Goal: Information Seeking & Learning: Learn about a topic

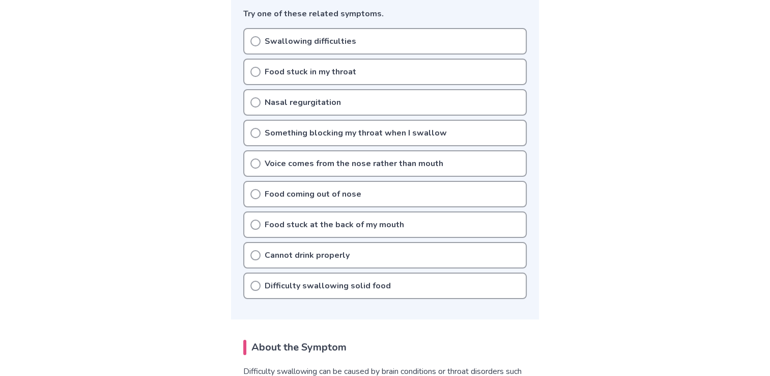
scroll to position [279, 0]
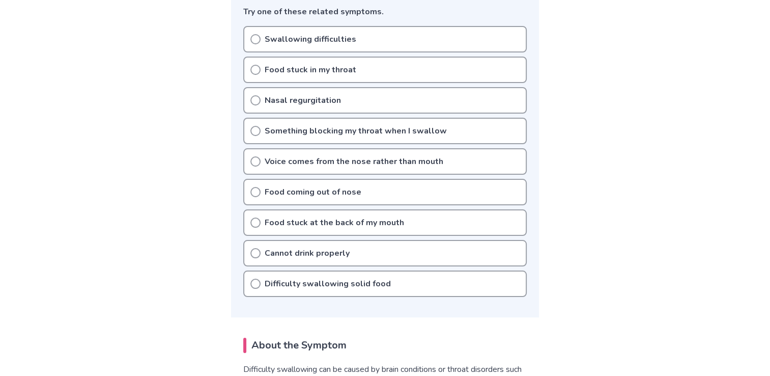
click at [257, 132] on icon at bounding box center [256, 131] width 10 height 10
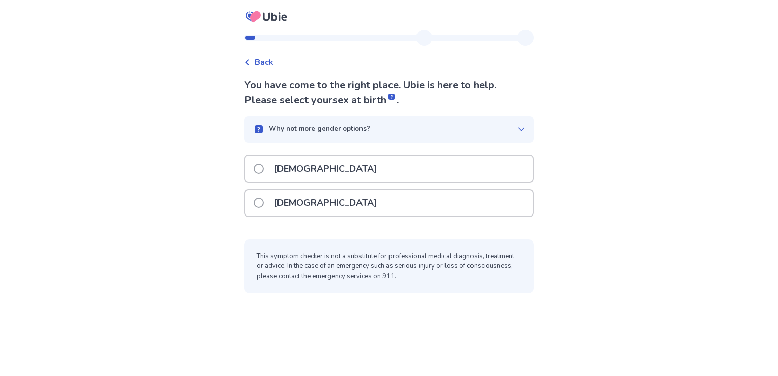
click at [302, 205] on p "Female" at bounding box center [325, 203] width 115 height 26
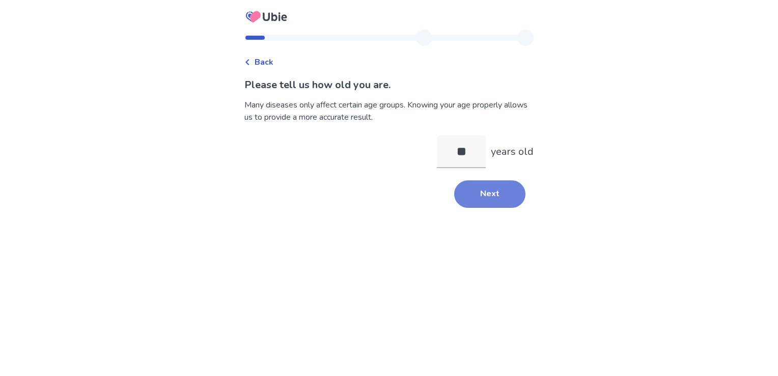
type input "**"
click at [514, 183] on button "Next" at bounding box center [489, 193] width 71 height 27
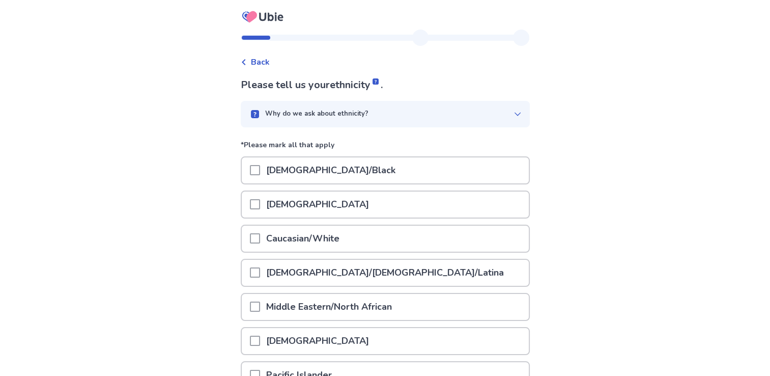
click at [277, 160] on p "African American/Black" at bounding box center [331, 170] width 142 height 26
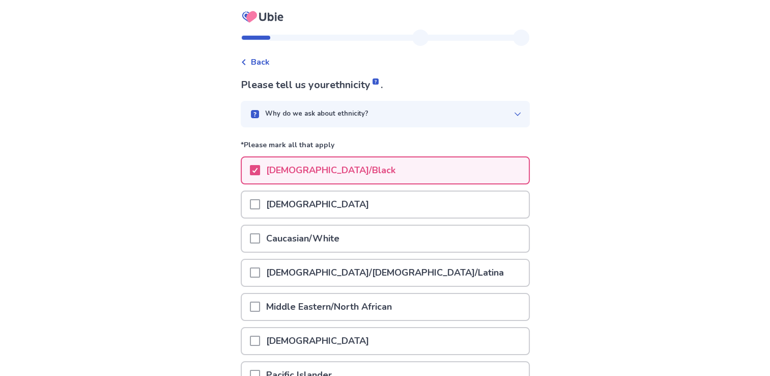
scroll to position [134, 0]
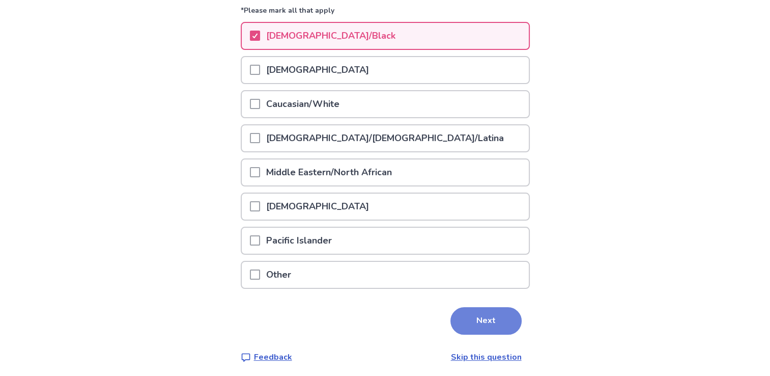
click at [468, 307] on button "Next" at bounding box center [486, 320] width 71 height 27
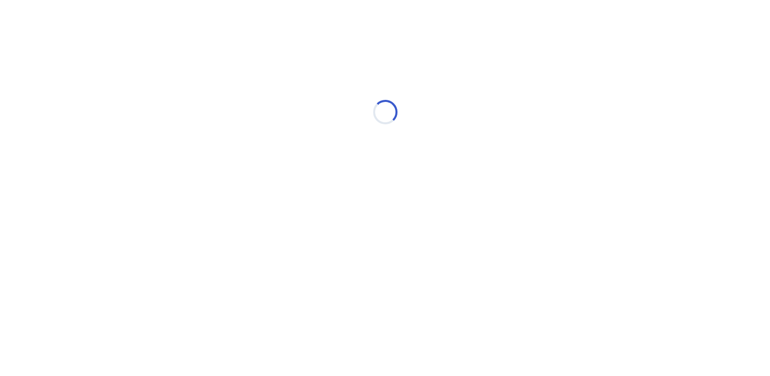
scroll to position [0, 0]
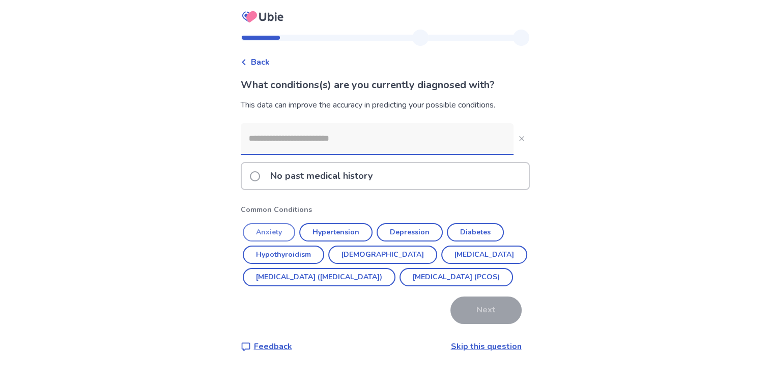
click at [276, 231] on button "Anxiety" at bounding box center [269, 232] width 52 height 18
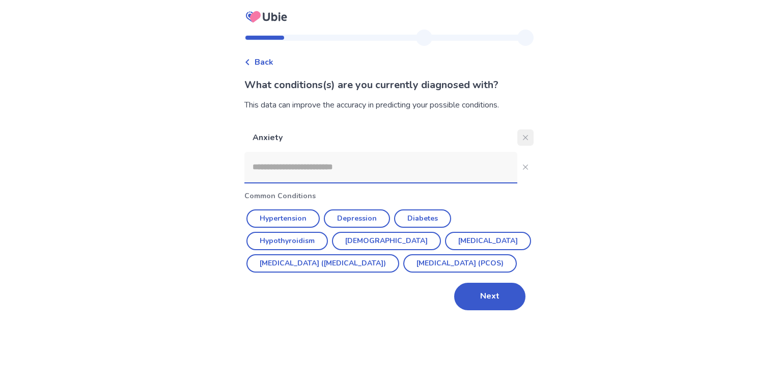
click at [523, 140] on icon "Close" at bounding box center [525, 137] width 5 height 5
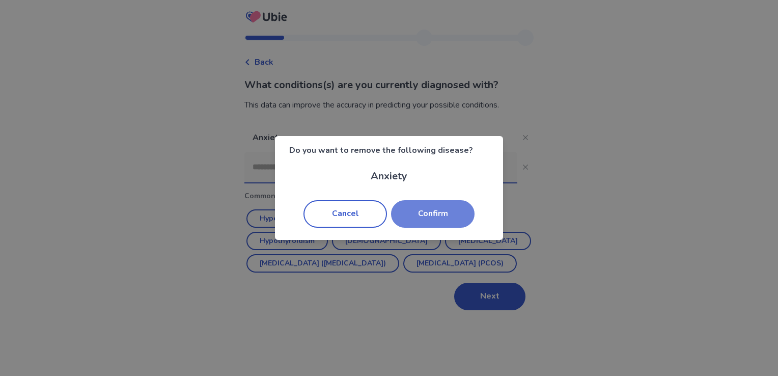
click at [427, 220] on button "Confirm" at bounding box center [433, 213] width 84 height 27
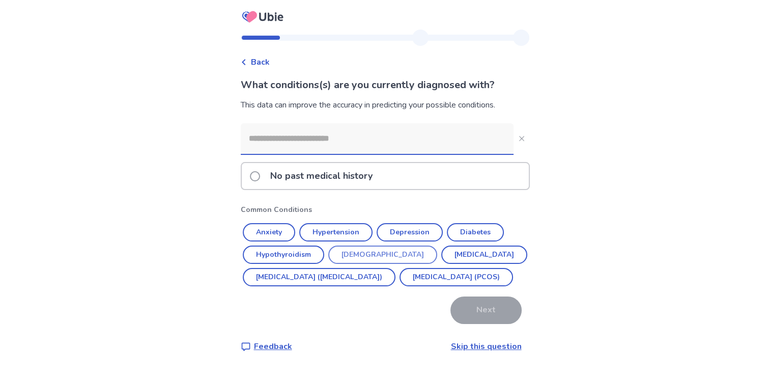
click at [360, 252] on button "Asthma" at bounding box center [382, 254] width 109 height 18
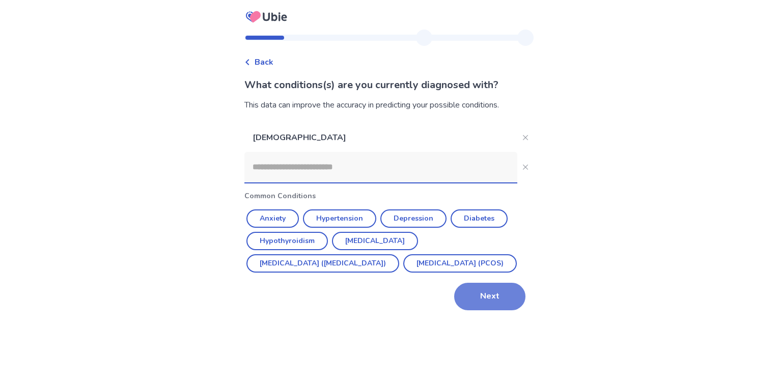
click at [480, 310] on button "Next" at bounding box center [489, 296] width 71 height 27
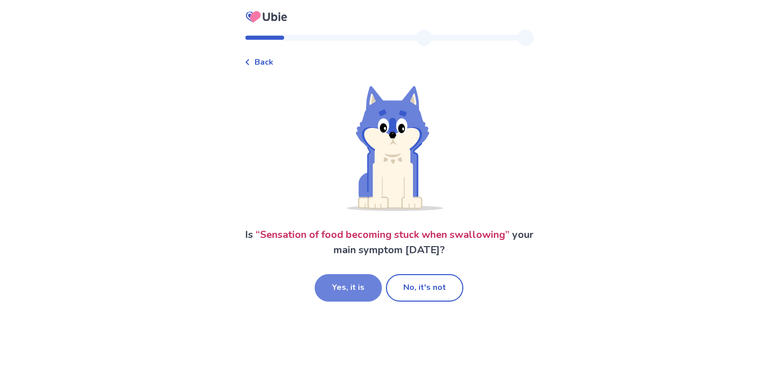
click at [356, 290] on button "Yes, it is" at bounding box center [348, 287] width 67 height 27
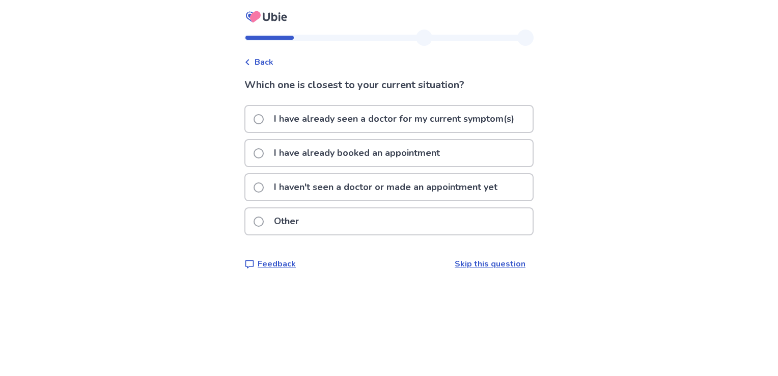
click at [322, 185] on p "I haven't seen a doctor or made an appointment yet" at bounding box center [386, 187] width 236 height 26
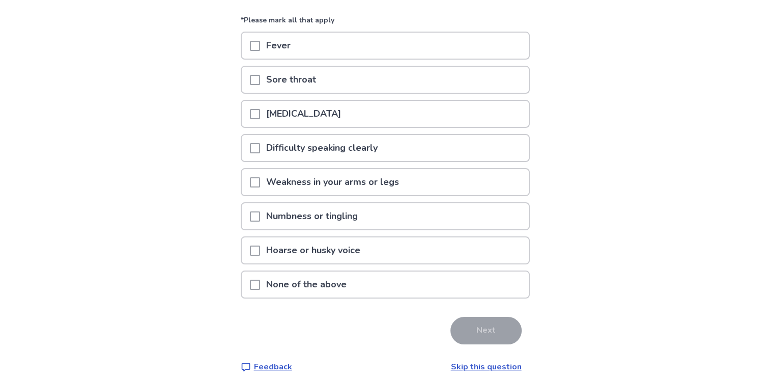
scroll to position [97, 0]
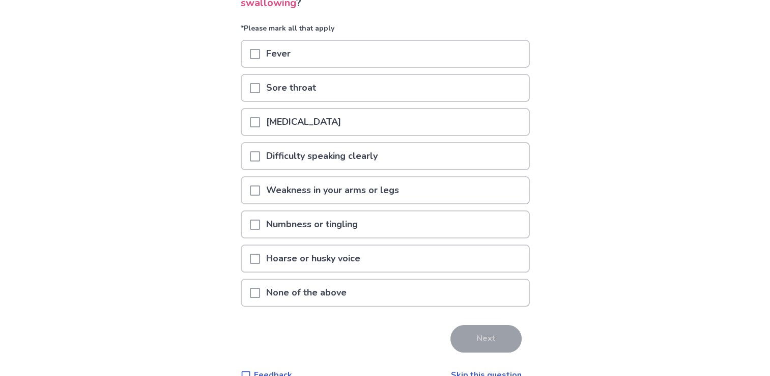
click at [290, 79] on p "Sore throat" at bounding box center [291, 88] width 62 height 26
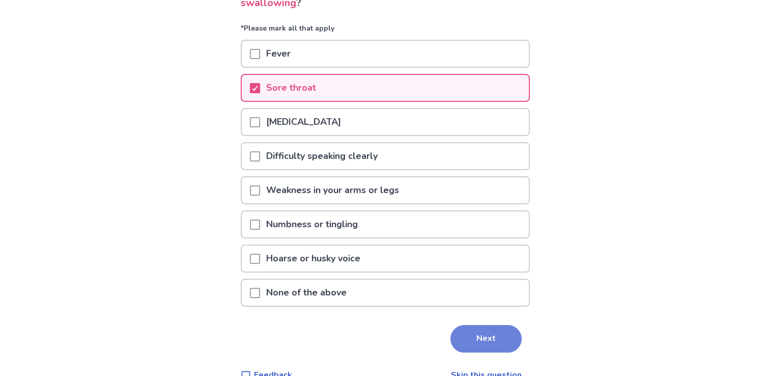
click at [456, 334] on button "Next" at bounding box center [486, 338] width 71 height 27
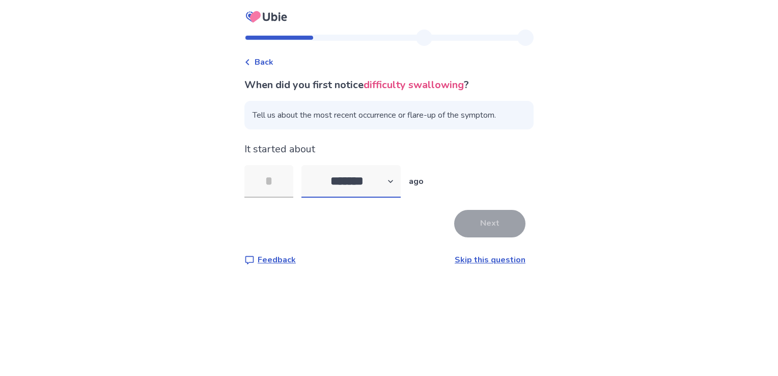
click at [351, 197] on select "******* ****** ******* ******** *******" at bounding box center [350, 181] width 99 height 33
select select "*"
click at [308, 165] on select "******* ****** ******* ******** *******" at bounding box center [350, 181] width 99 height 33
click at [288, 174] on input "tel" at bounding box center [268, 181] width 49 height 33
type input "*"
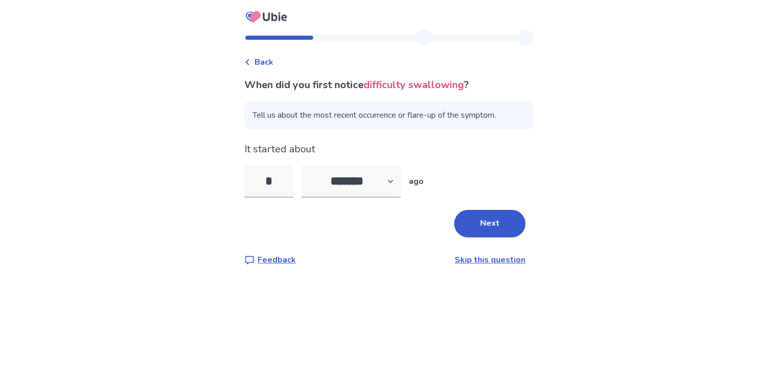
click at [381, 354] on div "Back When did you first notice difficulty swallowing ? Tell us about the most r…" at bounding box center [389, 188] width 778 height 376
click at [502, 221] on button "Next" at bounding box center [489, 223] width 71 height 27
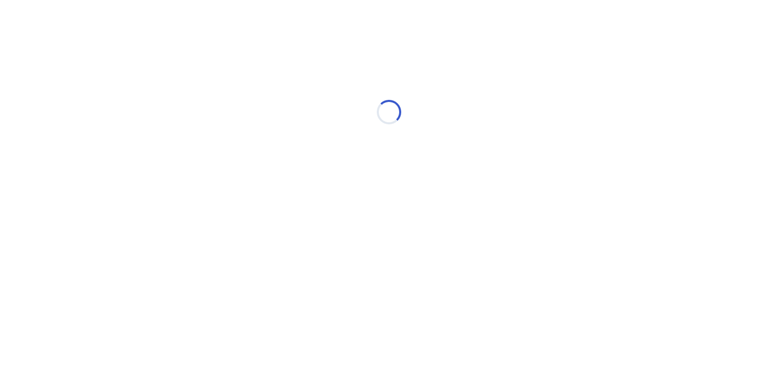
select select "*"
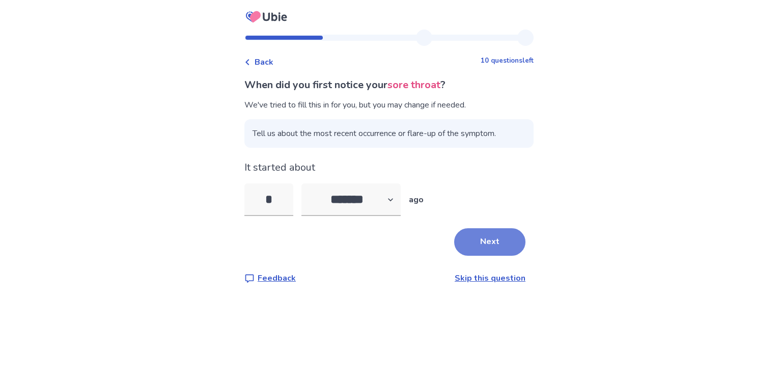
click at [466, 240] on button "Next" at bounding box center [489, 241] width 71 height 27
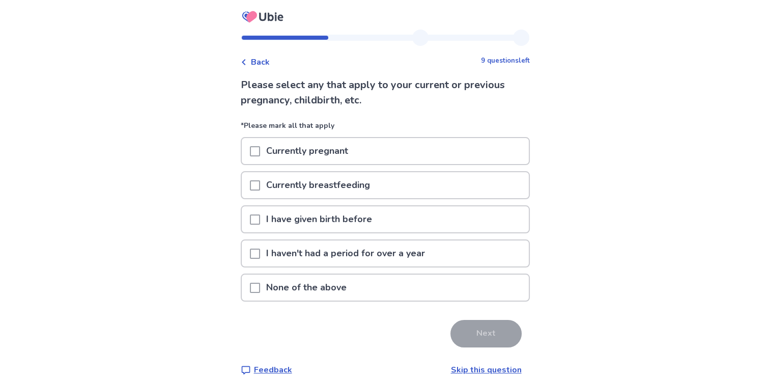
scroll to position [14, 0]
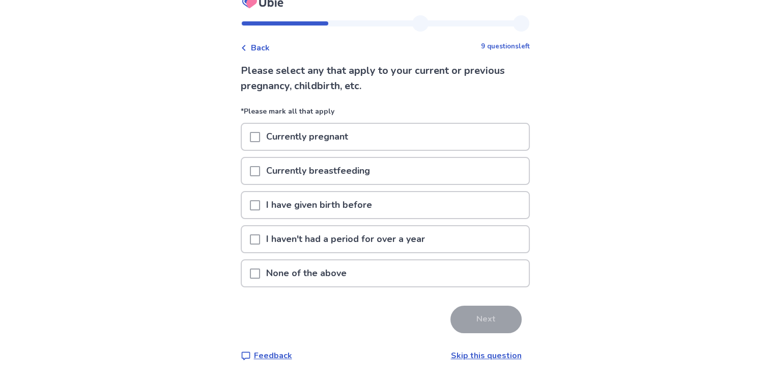
click at [277, 276] on p "None of the above" at bounding box center [306, 273] width 93 height 26
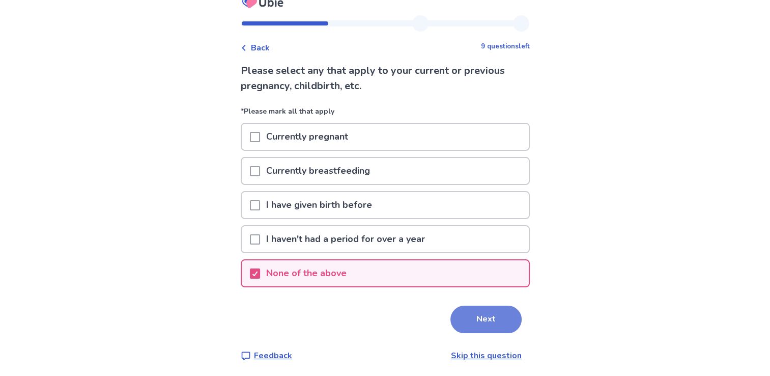
click at [480, 323] on button "Next" at bounding box center [486, 319] width 71 height 27
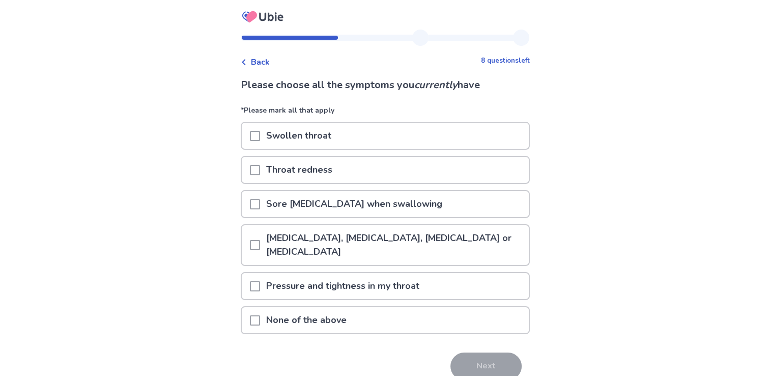
scroll to position [46, 0]
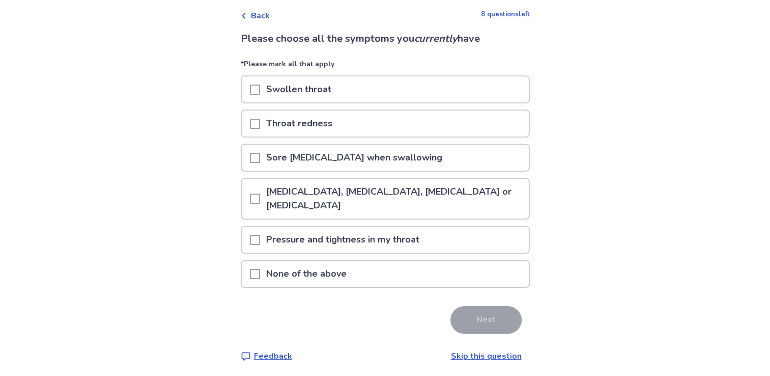
click at [335, 202] on p "Family history of Asthma, Eczema, Allergic rhinitis or Allergic conjunctivitis" at bounding box center [394, 199] width 269 height 40
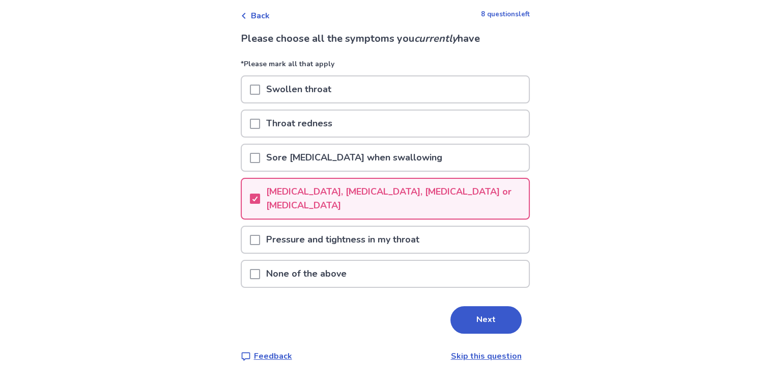
click at [302, 169] on p "Sore throat with pain when swallowing" at bounding box center [354, 158] width 188 height 26
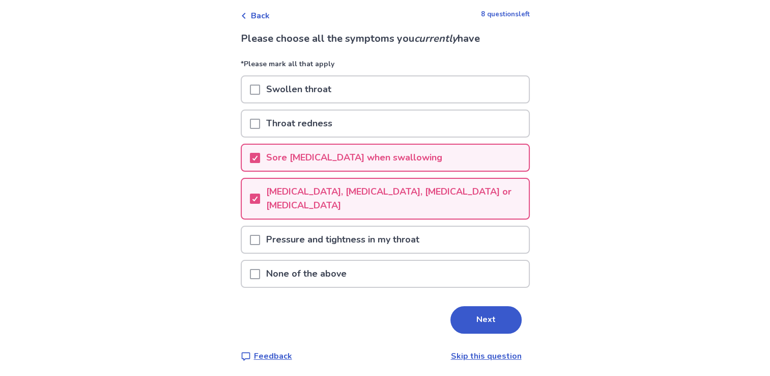
click at [304, 237] on p "Pressure and tightness in my throat" at bounding box center [342, 240] width 165 height 26
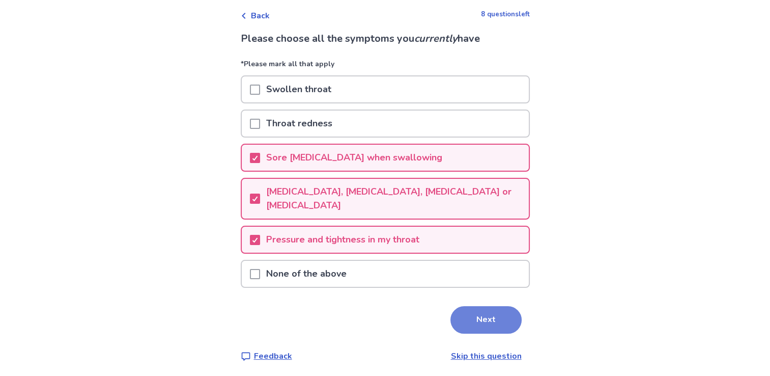
click at [482, 321] on button "Next" at bounding box center [486, 319] width 71 height 27
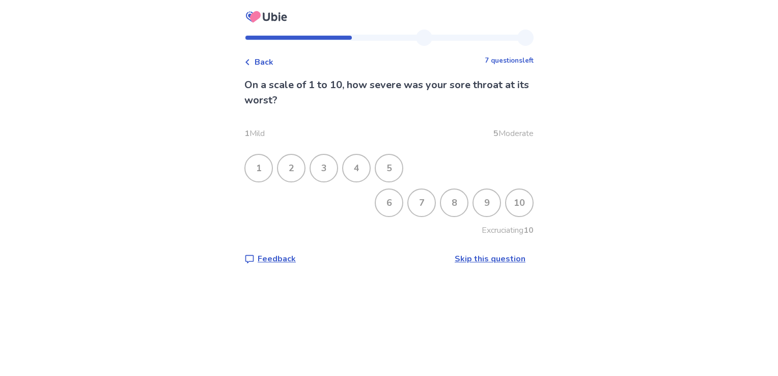
click at [394, 206] on div "6" at bounding box center [389, 202] width 26 height 26
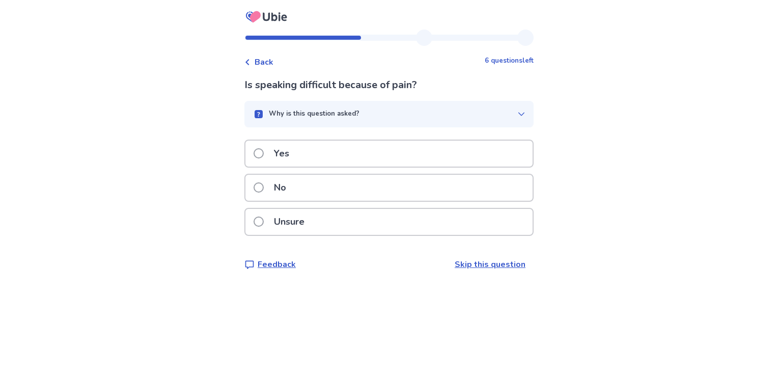
click at [319, 185] on div "No" at bounding box center [388, 188] width 287 height 26
click at [292, 192] on p "No" at bounding box center [280, 188] width 24 height 26
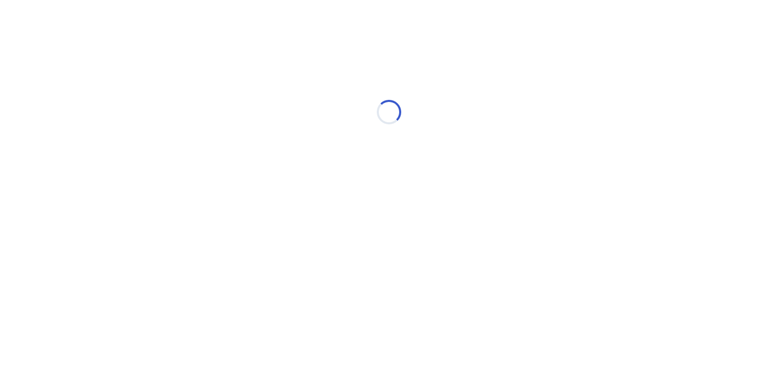
select select "*"
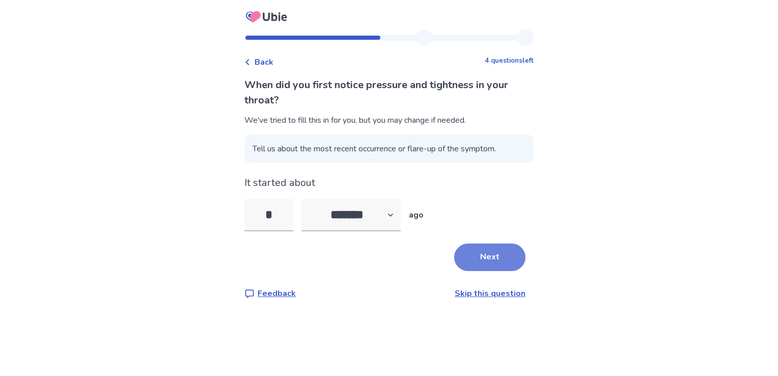
click at [481, 267] on button "Next" at bounding box center [489, 256] width 71 height 27
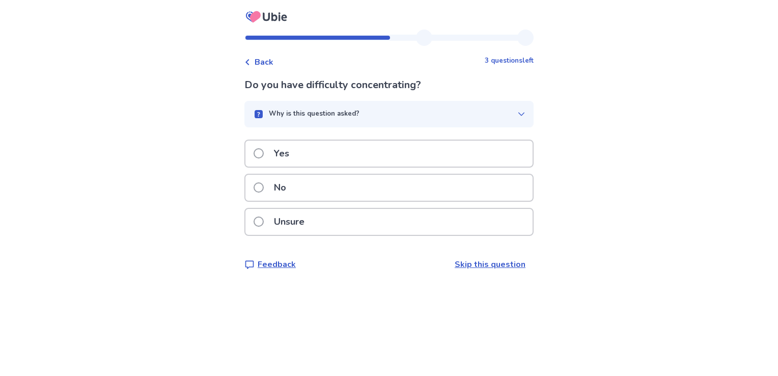
click at [293, 221] on p "Unsure" at bounding box center [289, 222] width 43 height 26
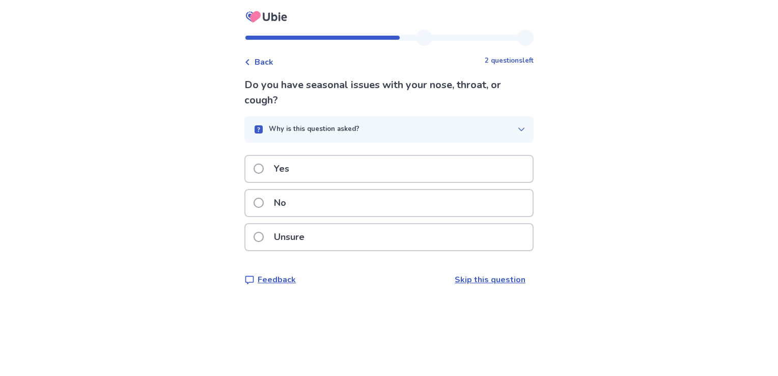
click at [300, 168] on div "Yes" at bounding box center [388, 169] width 287 height 26
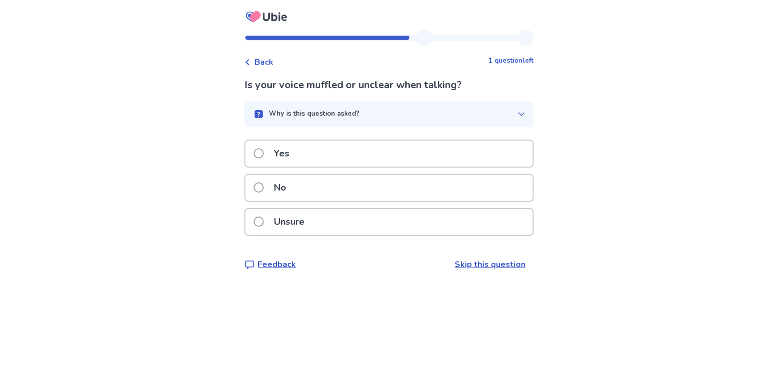
click at [293, 223] on p "Unsure" at bounding box center [289, 222] width 43 height 26
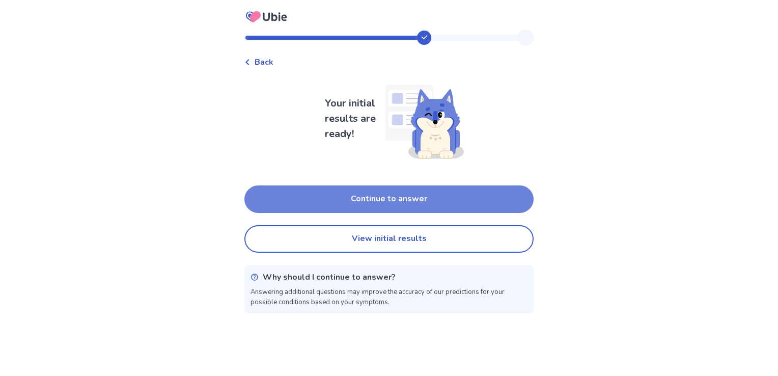
click at [347, 208] on button "Continue to answer" at bounding box center [388, 198] width 289 height 27
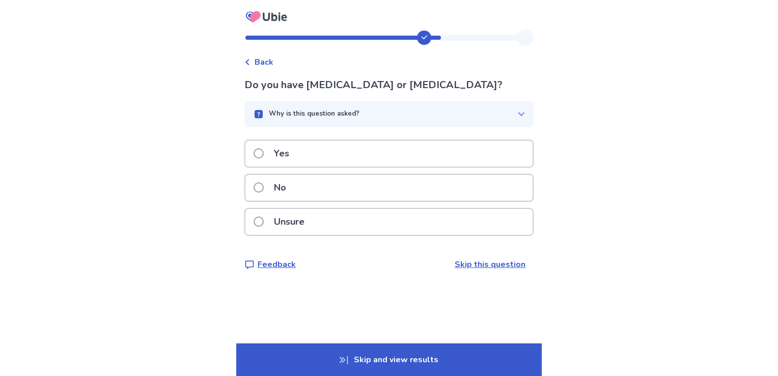
click at [305, 190] on div "No" at bounding box center [388, 188] width 287 height 26
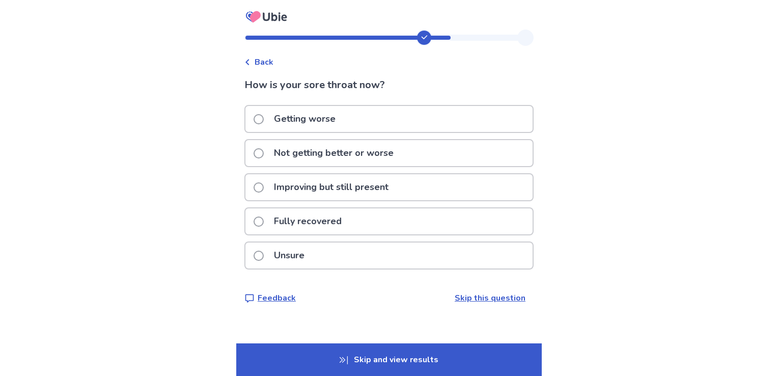
click at [314, 157] on p "Not getting better or worse" at bounding box center [334, 153] width 132 height 26
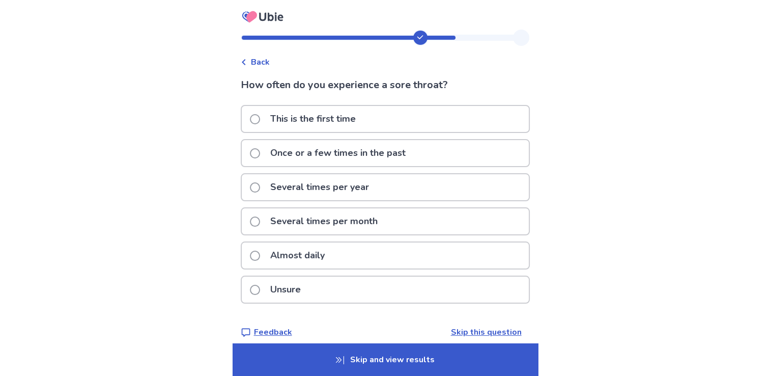
click at [288, 291] on p "Unsure" at bounding box center [285, 289] width 43 height 26
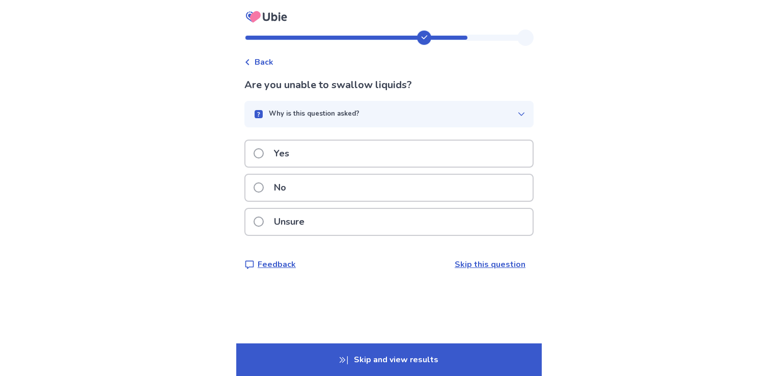
click at [311, 190] on div "No" at bounding box center [388, 188] width 287 height 26
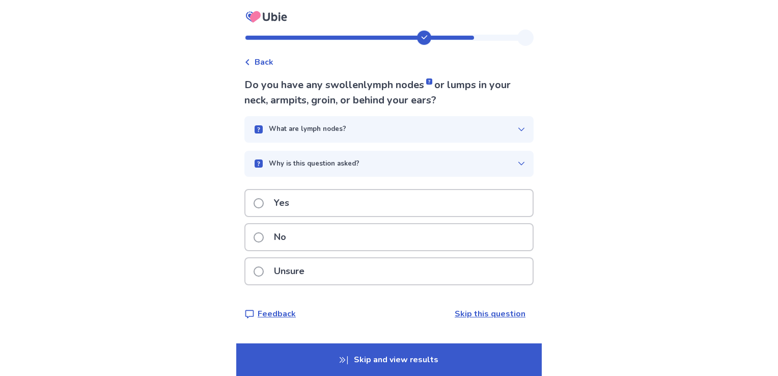
click at [301, 276] on p "Unsure" at bounding box center [289, 271] width 43 height 26
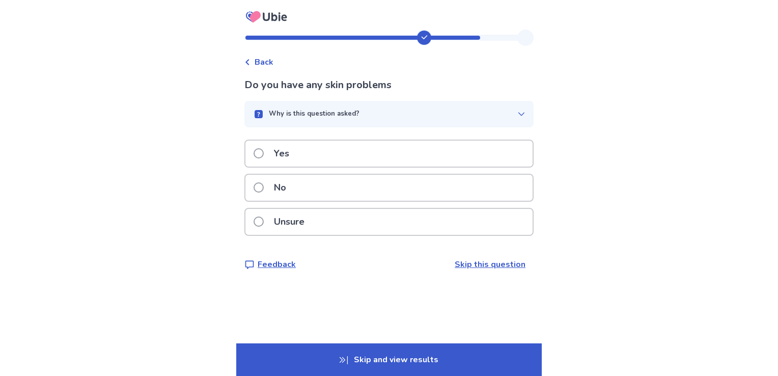
click at [319, 218] on div "Unsure" at bounding box center [388, 222] width 287 height 26
click at [289, 193] on p "No" at bounding box center [280, 188] width 24 height 26
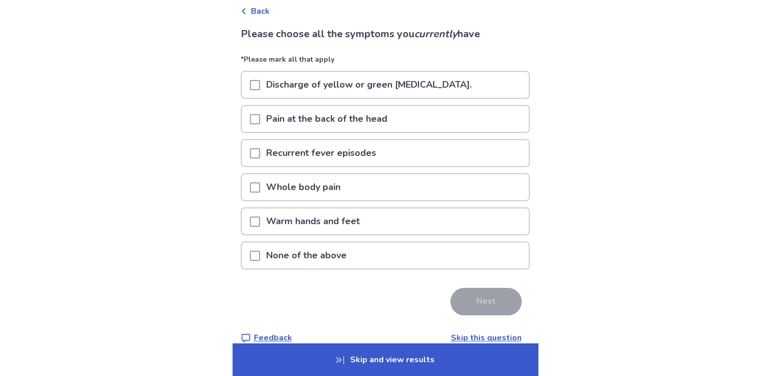
scroll to position [52, 0]
click at [267, 266] on div "None of the above" at bounding box center [385, 257] width 289 height 34
click at [267, 258] on p "None of the above" at bounding box center [306, 254] width 93 height 26
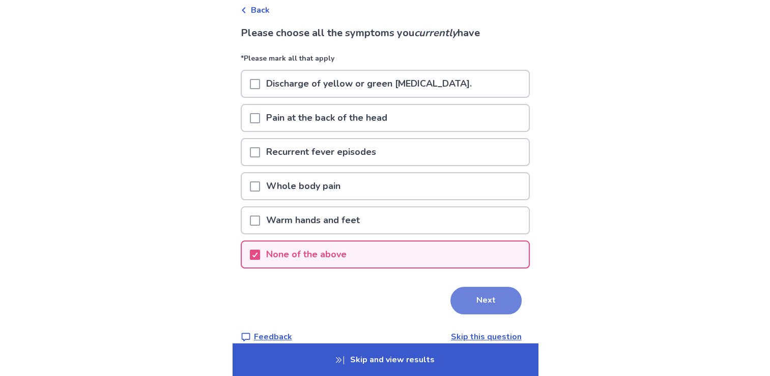
click at [491, 305] on button "Next" at bounding box center [486, 300] width 71 height 27
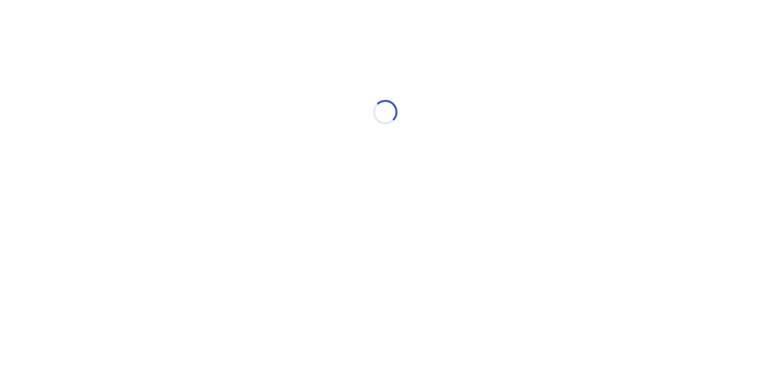
scroll to position [0, 0]
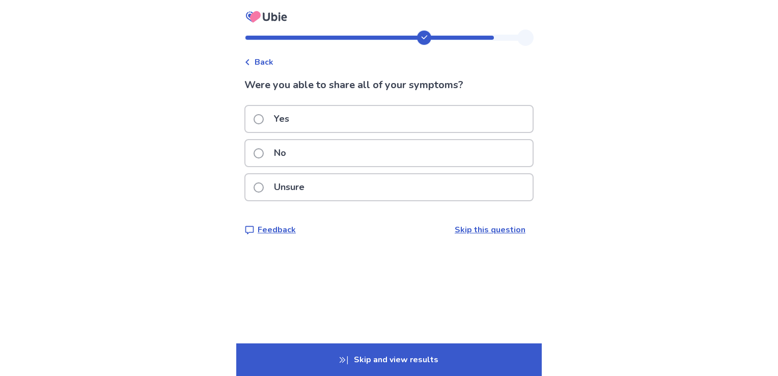
click at [286, 107] on p "Yes" at bounding box center [281, 119] width 27 height 26
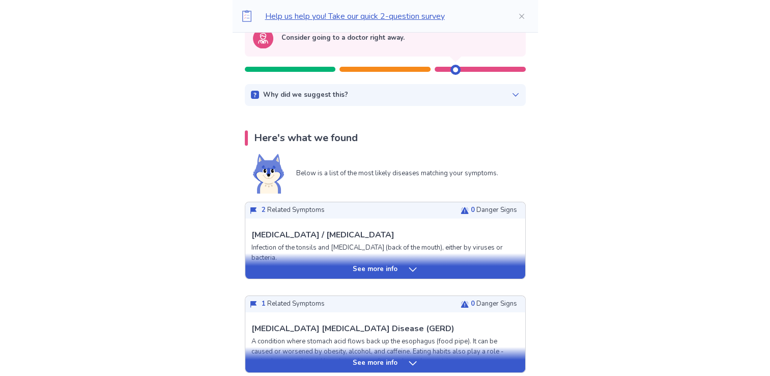
scroll to position [24, 0]
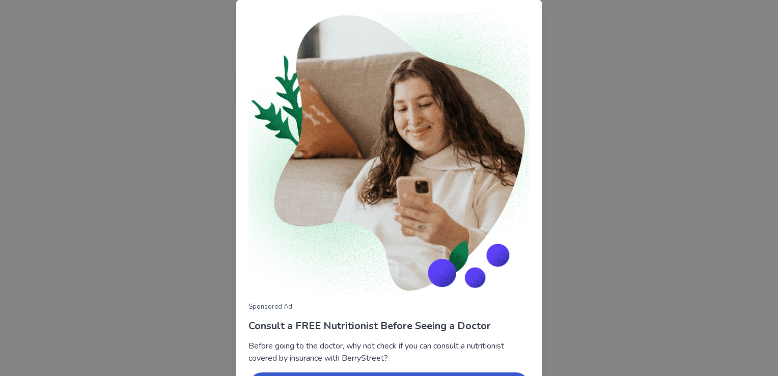
click at [587, 118] on div "Sponsored Ad Consult a FREE Nutritionist Before Seeing a Doctor Before going to…" at bounding box center [389, 188] width 778 height 376
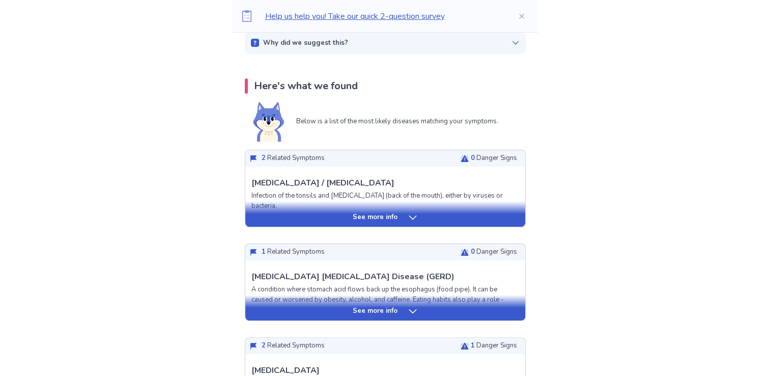
scroll to position [173, 0]
click at [359, 206] on div "See more info" at bounding box center [385, 213] width 280 height 25
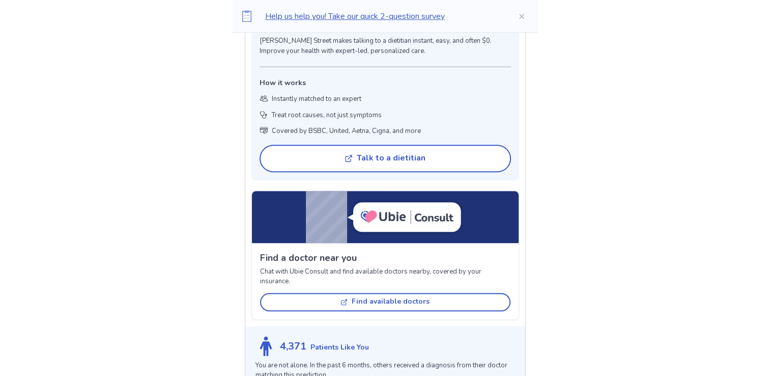
scroll to position [746, 0]
